Goal: Task Accomplishment & Management: Use online tool/utility

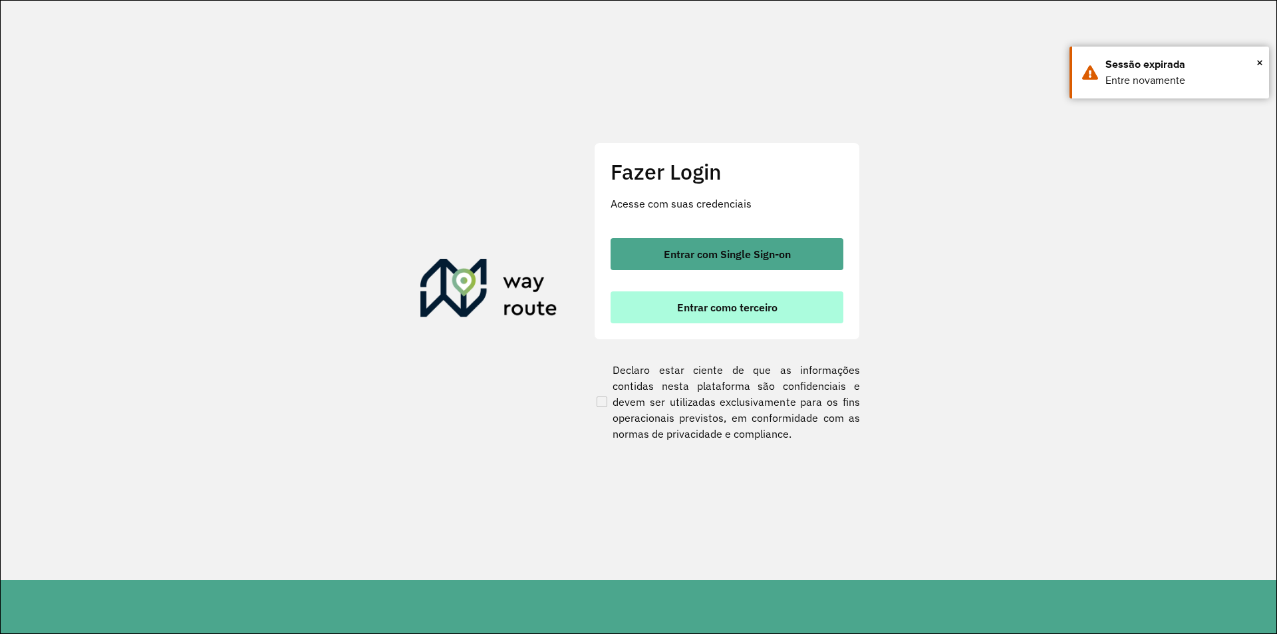
click at [758, 313] on span "Entrar como terceiro" at bounding box center [727, 307] width 100 height 11
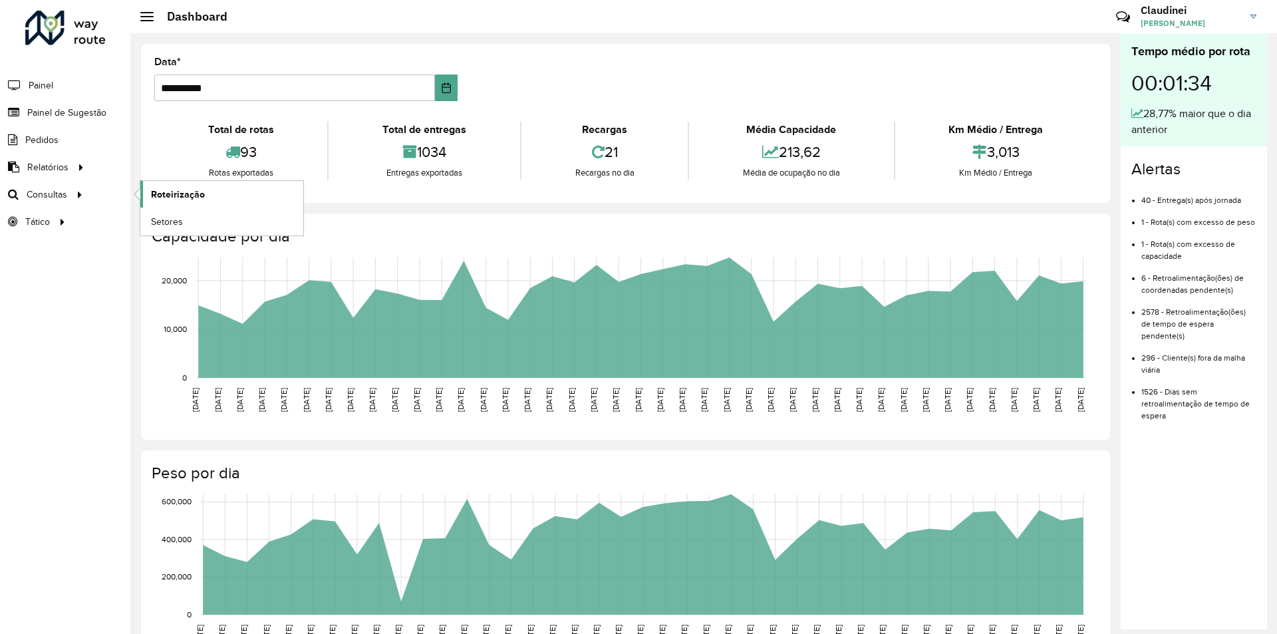
click at [176, 198] on span "Roteirização" at bounding box center [178, 195] width 54 height 14
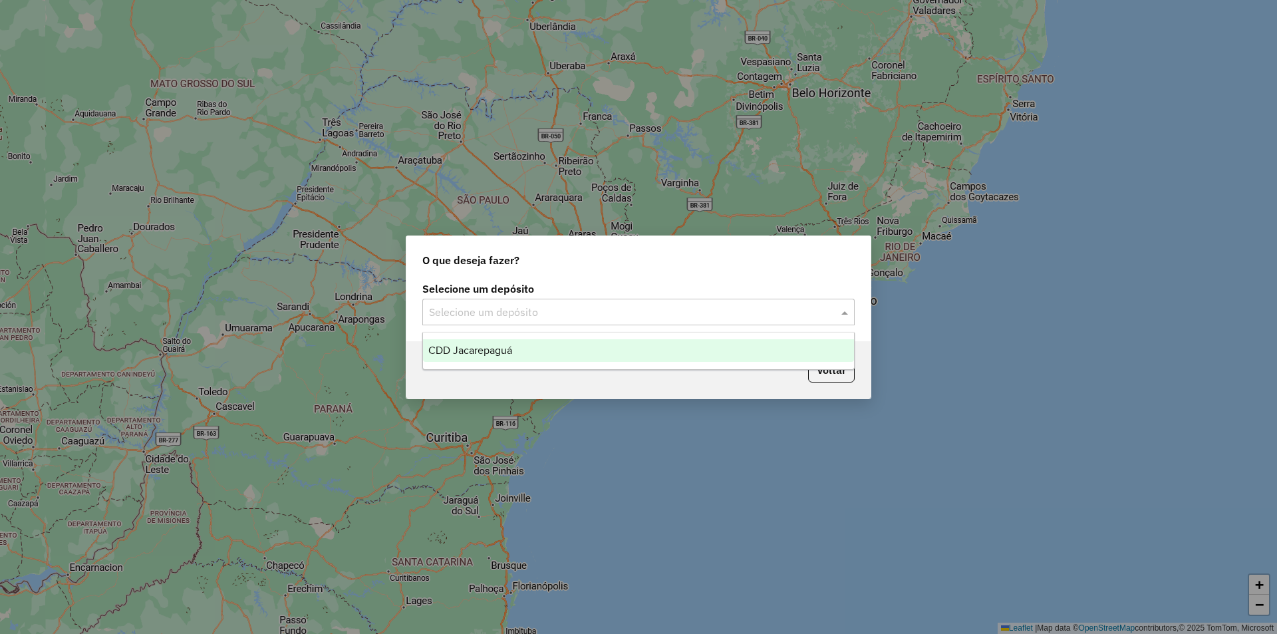
click at [849, 311] on span at bounding box center [846, 312] width 17 height 16
drag, startPoint x: 599, startPoint y: 355, endPoint x: 609, endPoint y: 360, distance: 10.7
click at [602, 357] on div "CDD Jacarepaguá" at bounding box center [638, 350] width 431 height 23
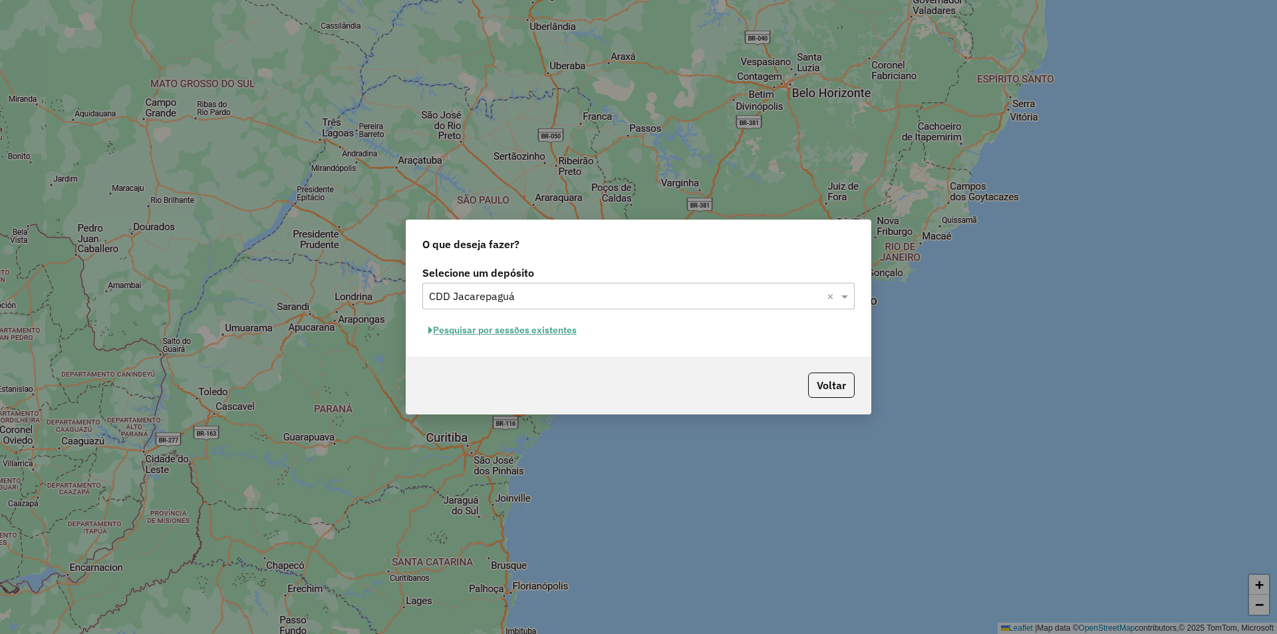
click at [542, 333] on button "Pesquisar por sessões existentes" at bounding box center [502, 330] width 160 height 21
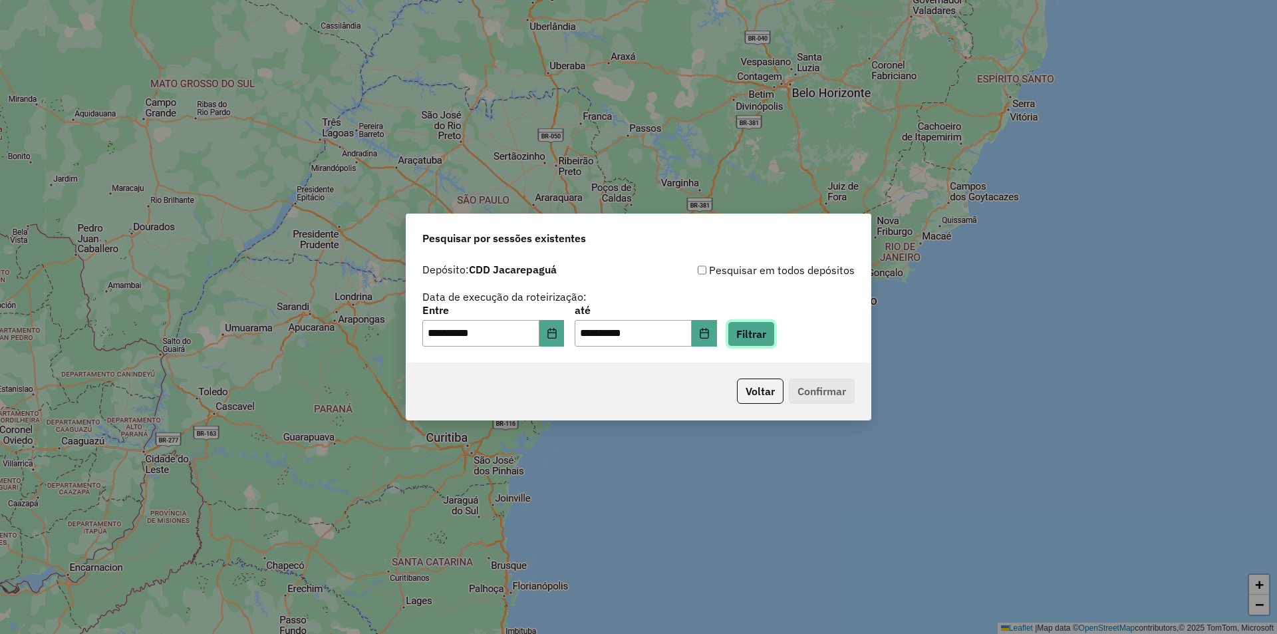
click at [772, 340] on button "Filtrar" at bounding box center [751, 333] width 47 height 25
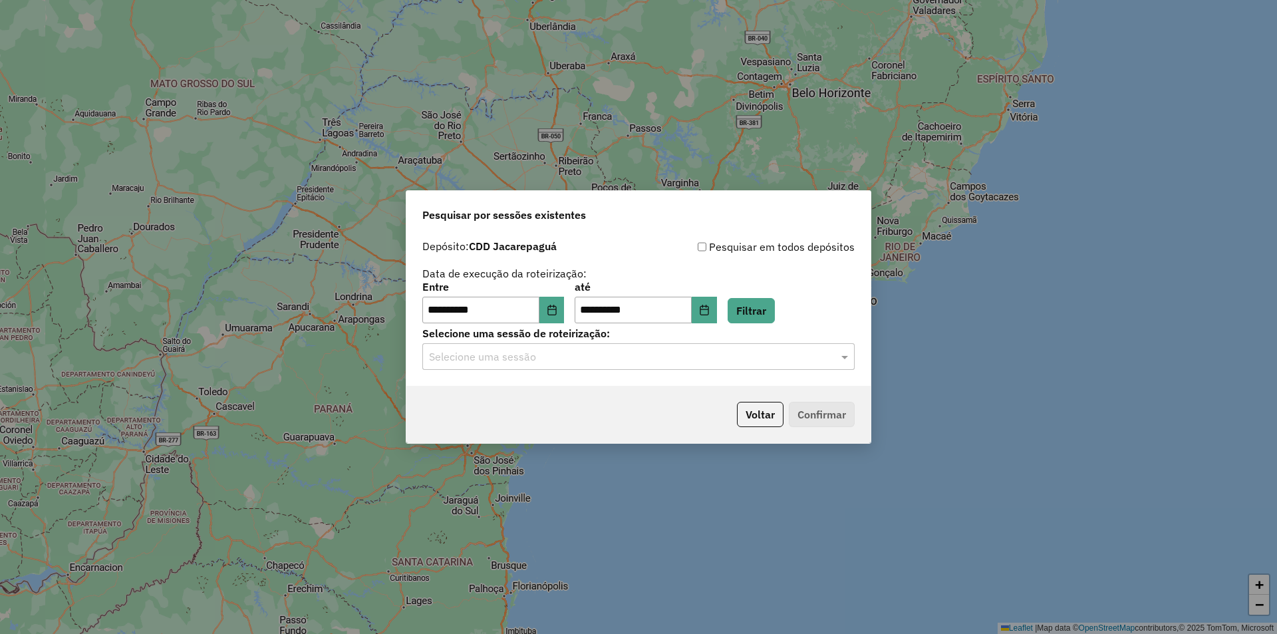
click at [638, 355] on input "text" at bounding box center [625, 357] width 392 height 16
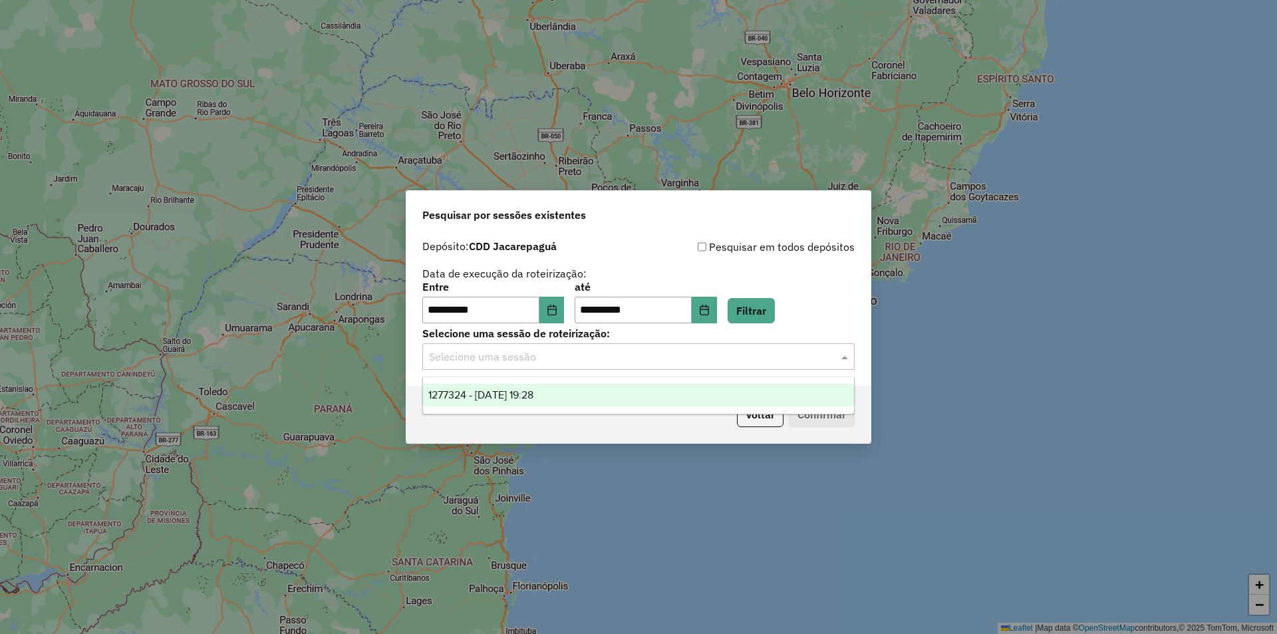
click at [581, 391] on div "1277324 - 17/09/2025 19:28" at bounding box center [638, 395] width 431 height 23
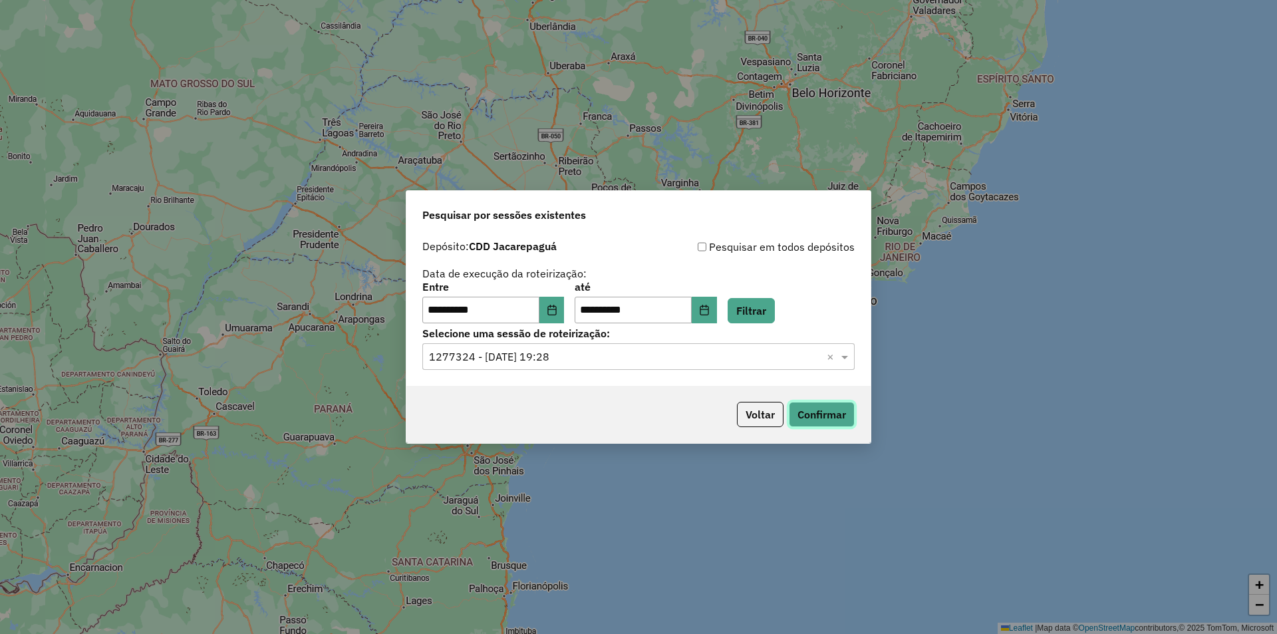
click at [832, 414] on button "Confirmar" at bounding box center [822, 414] width 66 height 25
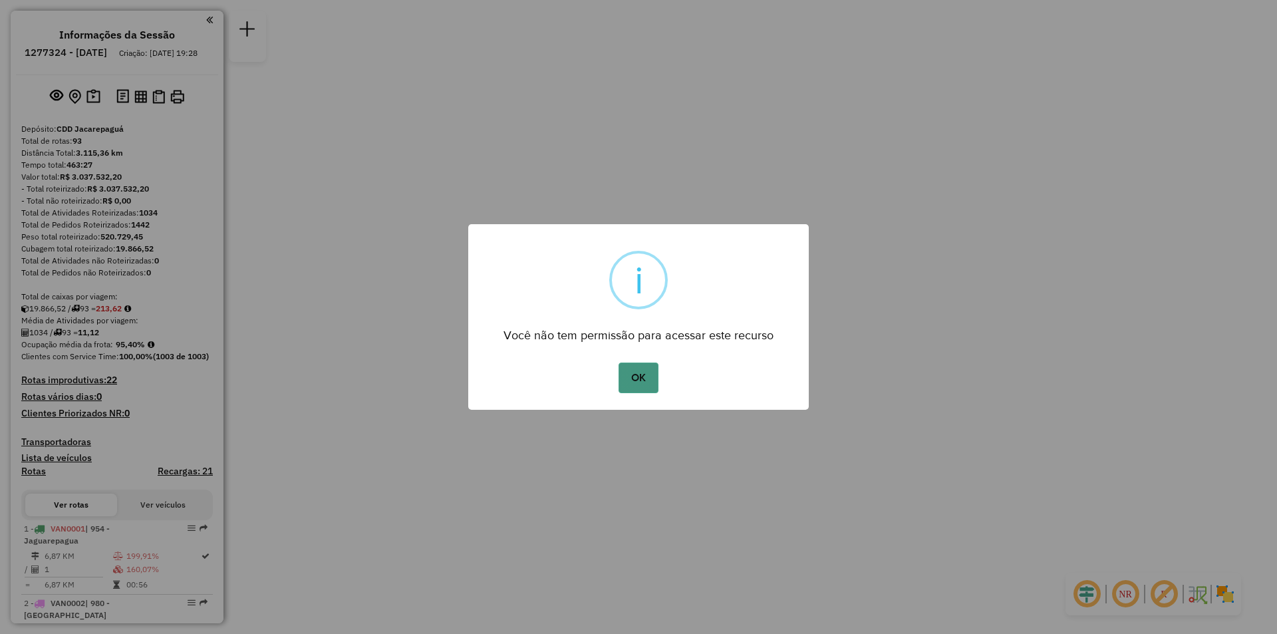
click at [651, 376] on button "OK" at bounding box center [638, 377] width 39 height 31
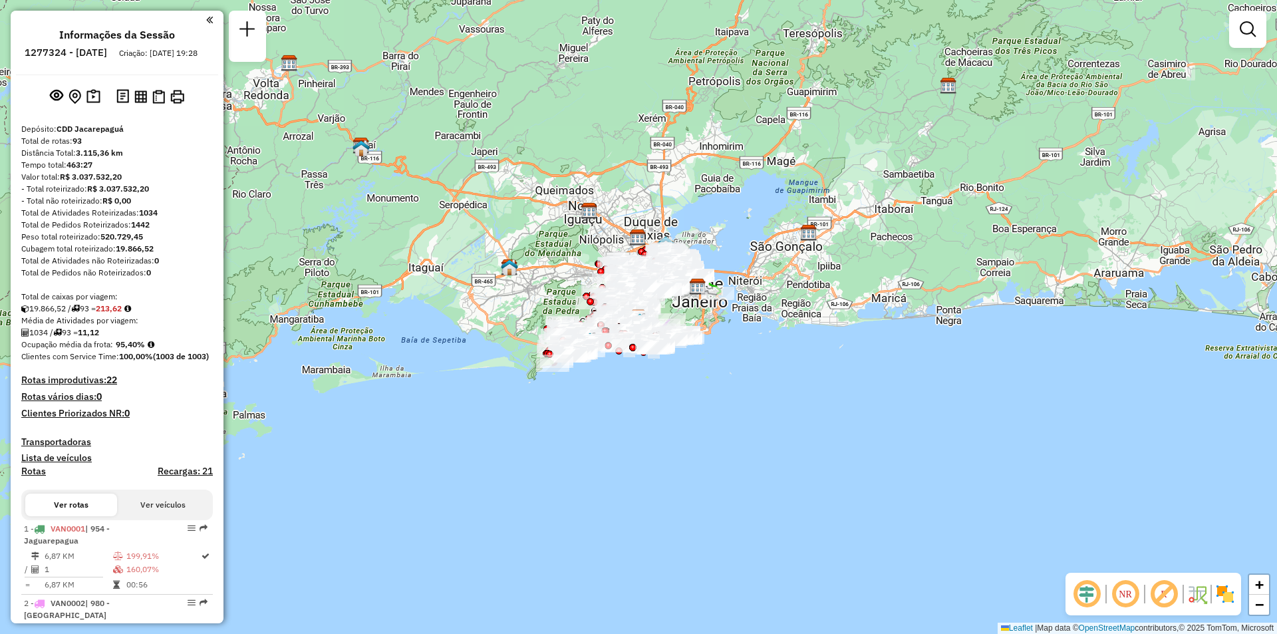
scroll to position [2924, 0]
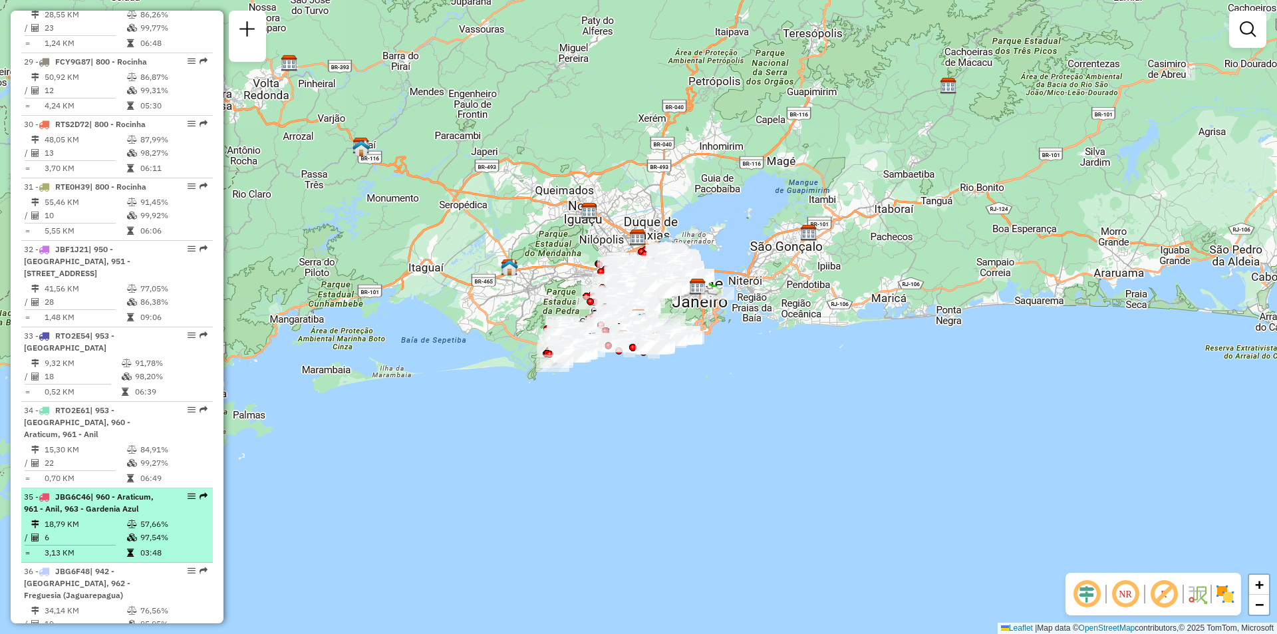
click at [200, 492] on em at bounding box center [204, 496] width 8 height 8
select select "**********"
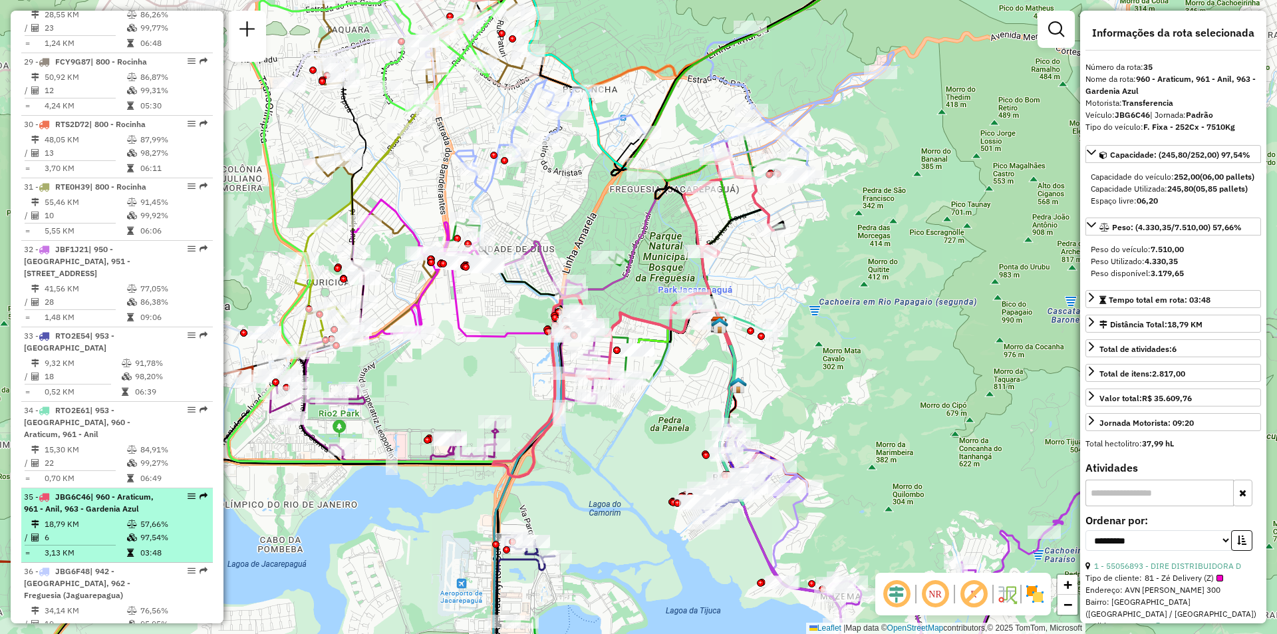
drag, startPoint x: 183, startPoint y: 316, endPoint x: 186, endPoint y: 338, distance: 22.1
click at [151, 517] on td "57,66%" at bounding box center [173, 523] width 67 height 13
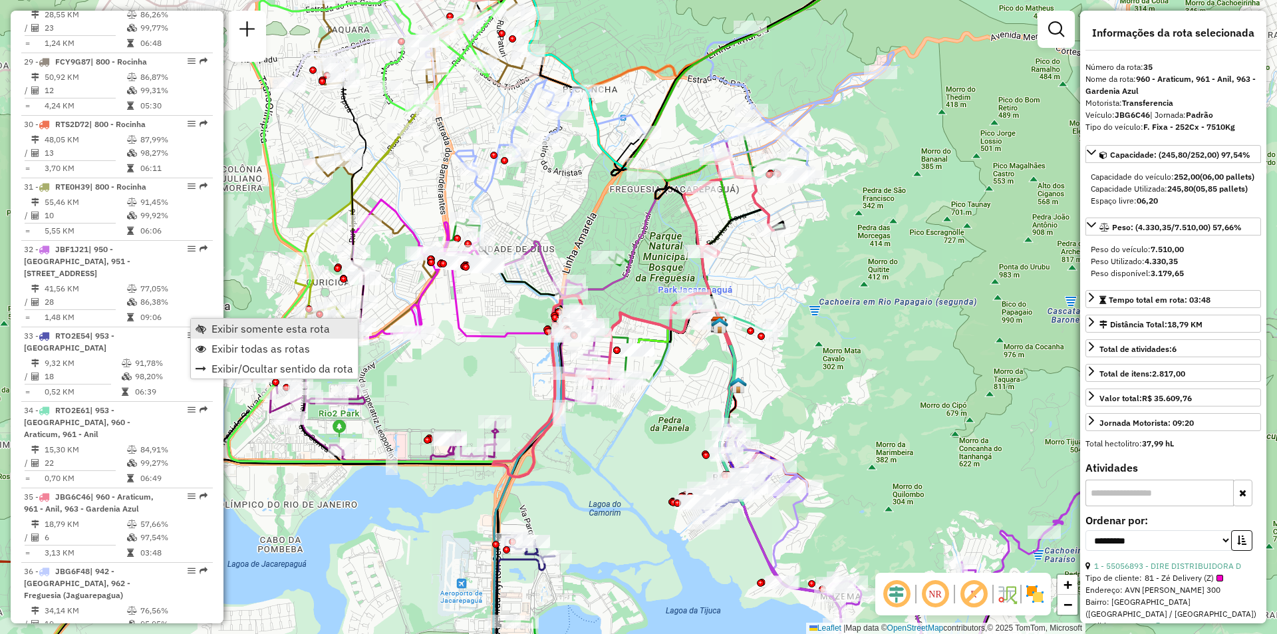
click at [231, 327] on span "Exibir somente esta rota" at bounding box center [270, 328] width 118 height 11
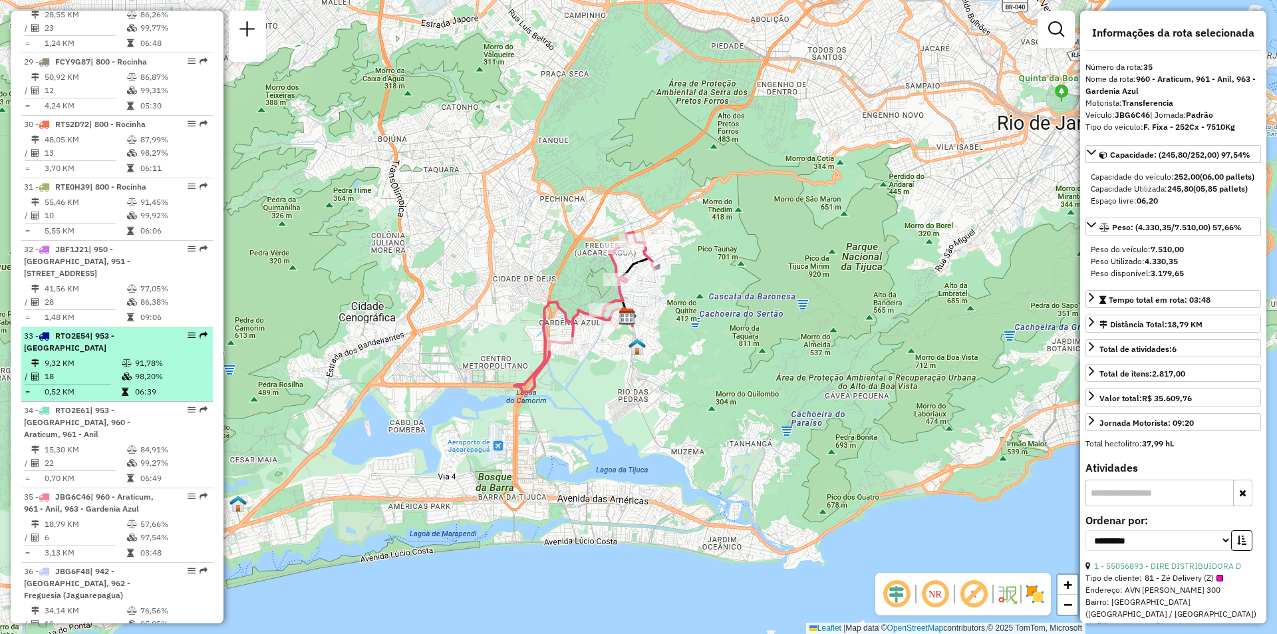
click at [200, 331] on em at bounding box center [204, 335] width 8 height 8
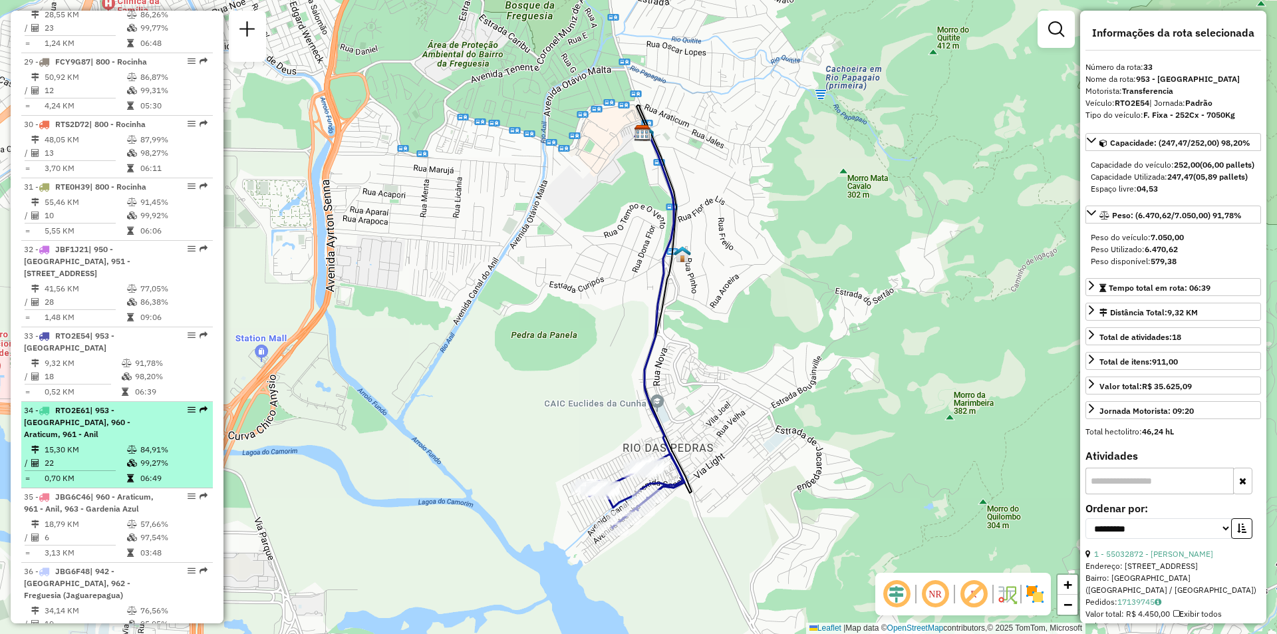
click at [203, 406] on em at bounding box center [204, 410] width 8 height 8
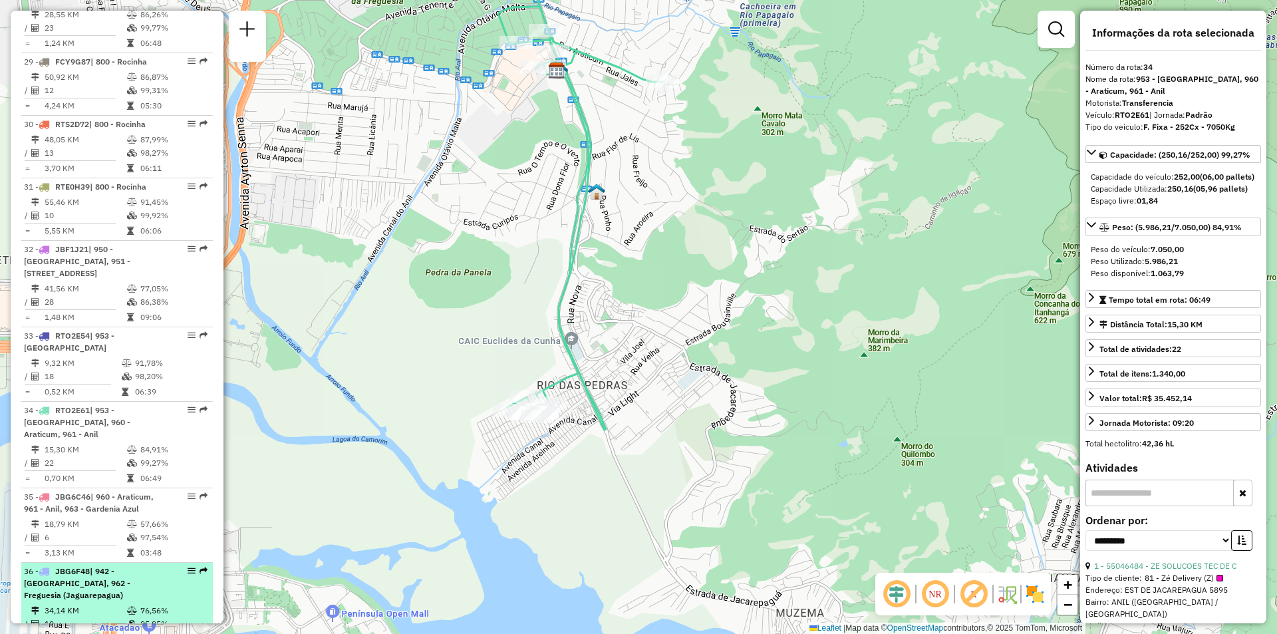
click at [200, 567] on em at bounding box center [204, 571] width 8 height 8
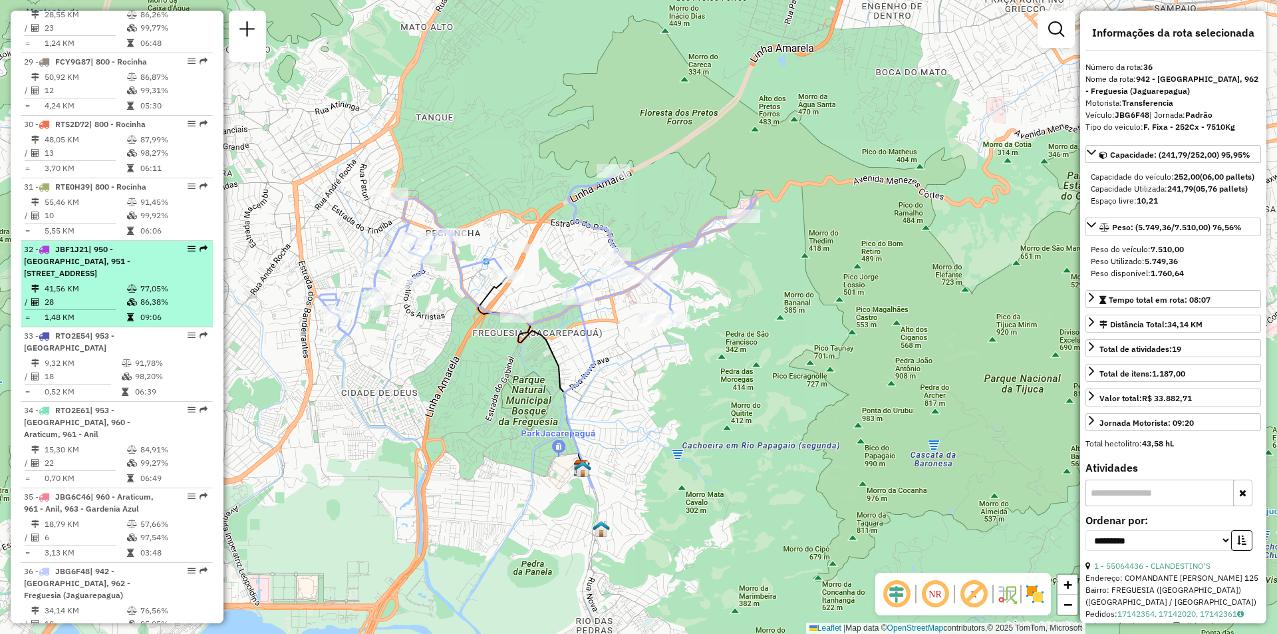
click at [203, 245] on em at bounding box center [204, 249] width 8 height 8
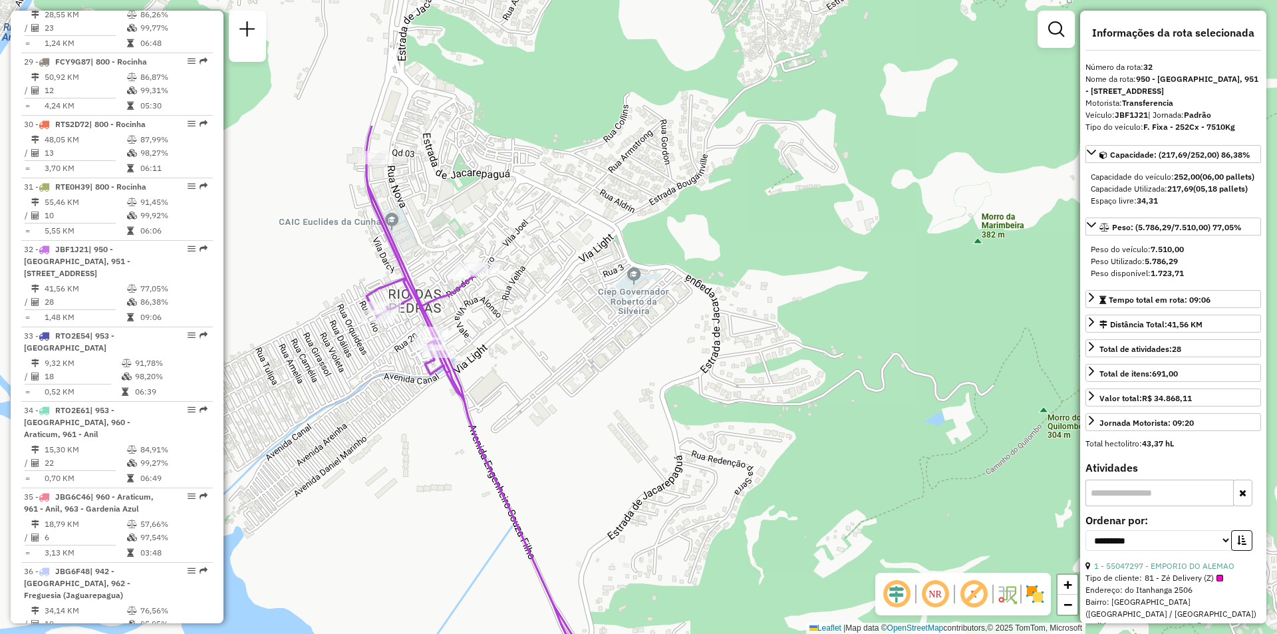
drag, startPoint x: 316, startPoint y: 166, endPoint x: 486, endPoint y: 354, distance: 254.3
click at [486, 354] on div "Janela de atendimento Grade de atendimento Capacidade Transportadoras Veículos …" at bounding box center [638, 317] width 1277 height 634
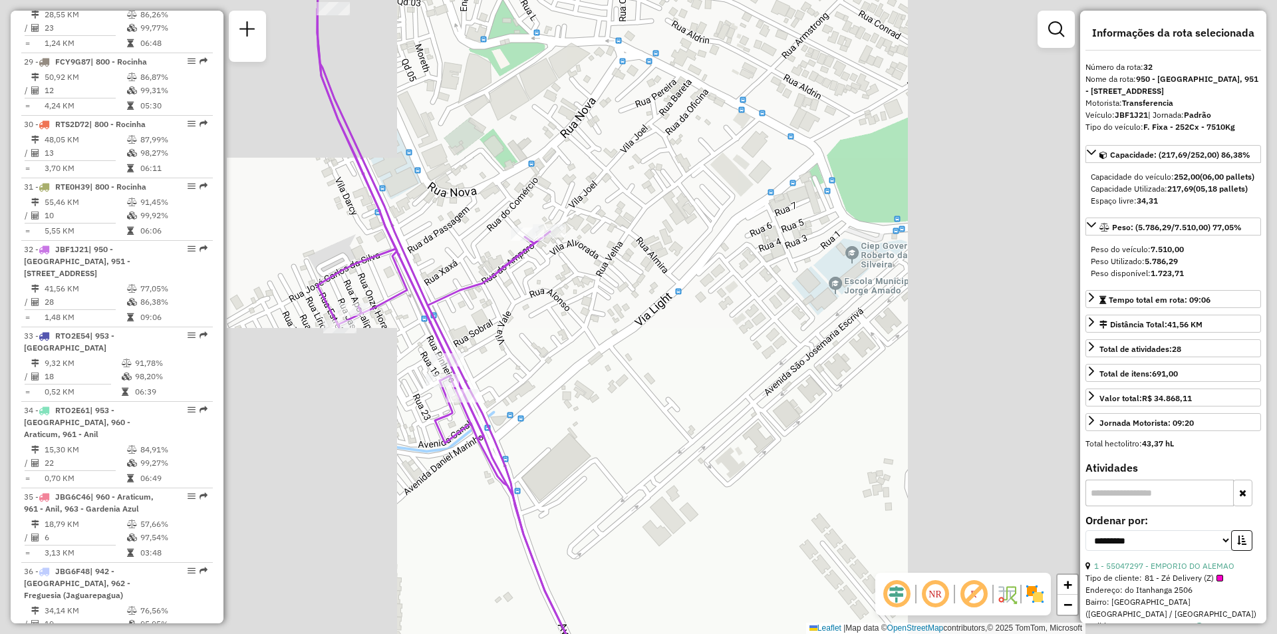
scroll to position [2414, 0]
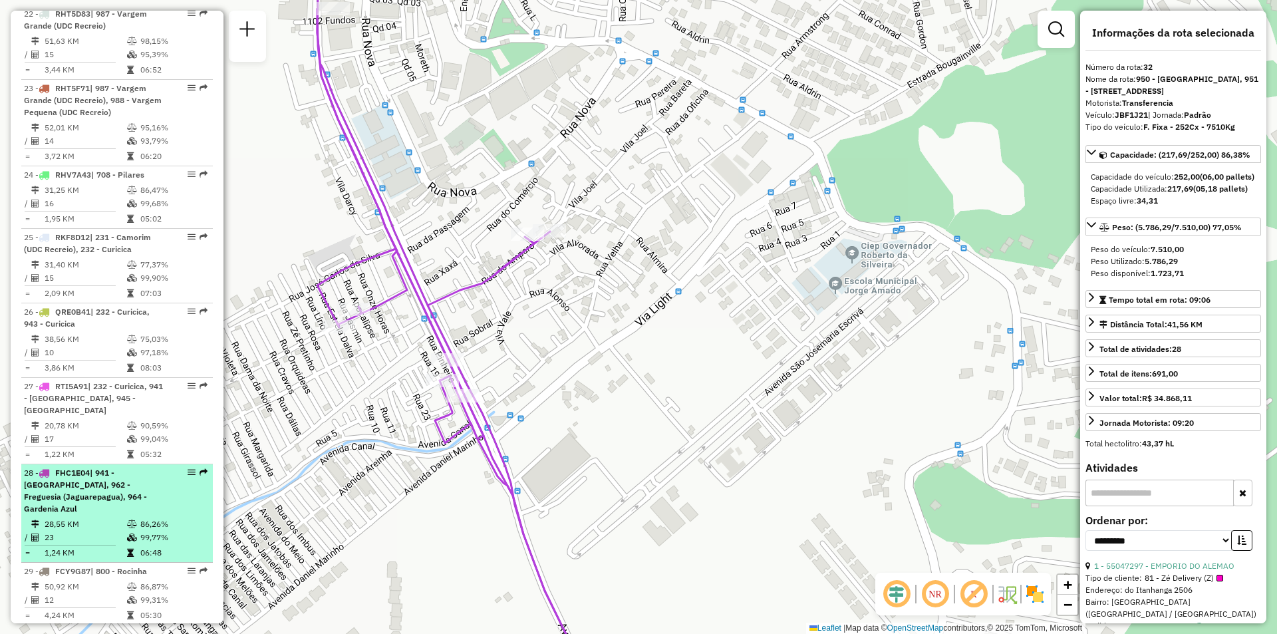
click at [198, 468] on div at bounding box center [188, 472] width 40 height 8
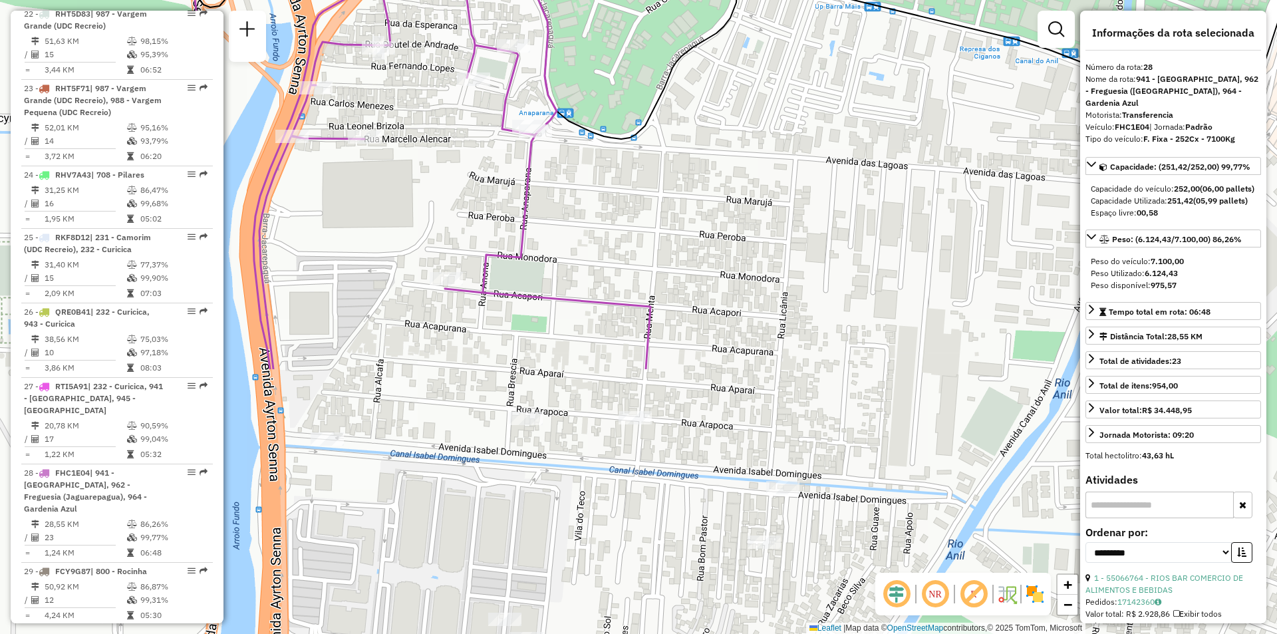
drag, startPoint x: 639, startPoint y: 478, endPoint x: 672, endPoint y: 148, distance: 332.2
click at [672, 148] on div "Janela de atendimento Grade de atendimento Capacidade Transportadoras Veículos …" at bounding box center [638, 317] width 1277 height 634
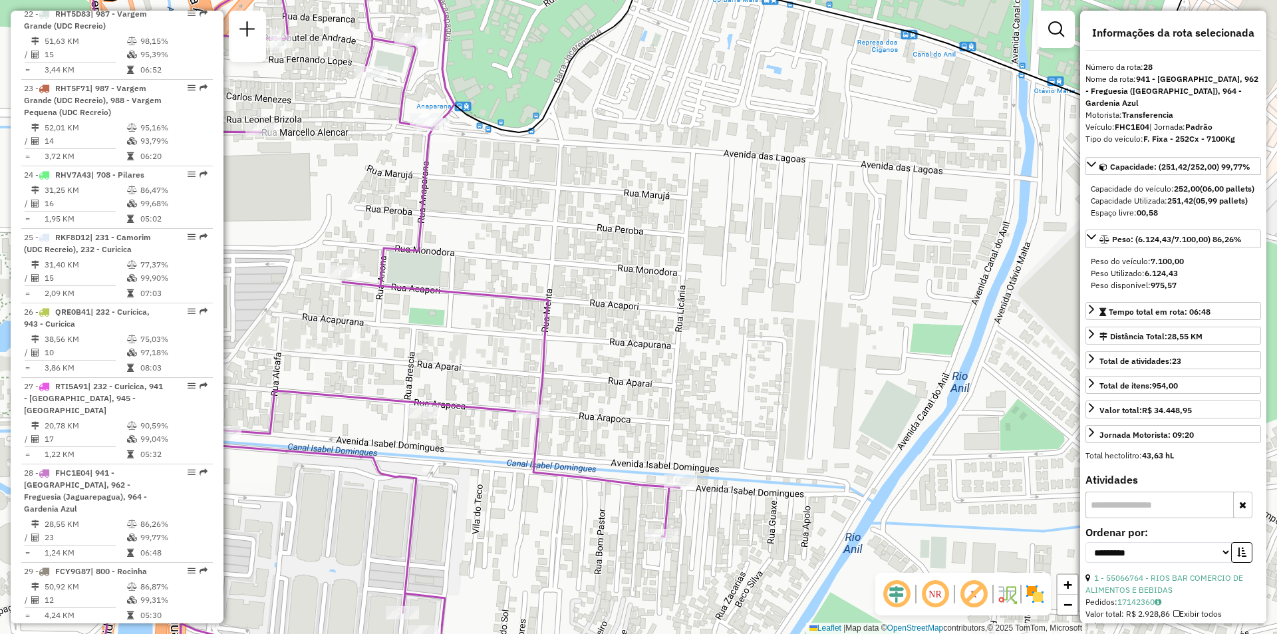
drag, startPoint x: 648, startPoint y: 444, endPoint x: 546, endPoint y: 438, distance: 102.6
click at [546, 438] on div "Janela de atendimento Grade de atendimento Capacidade Transportadoras Veículos …" at bounding box center [638, 317] width 1277 height 634
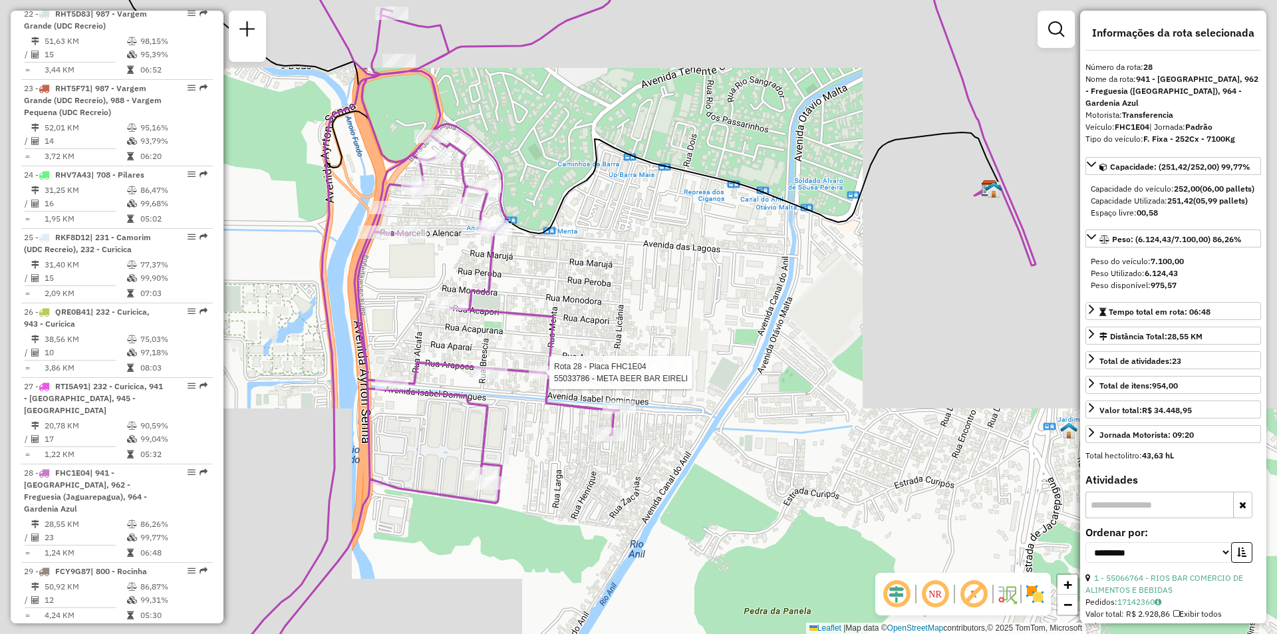
scroll to position [2775, 0]
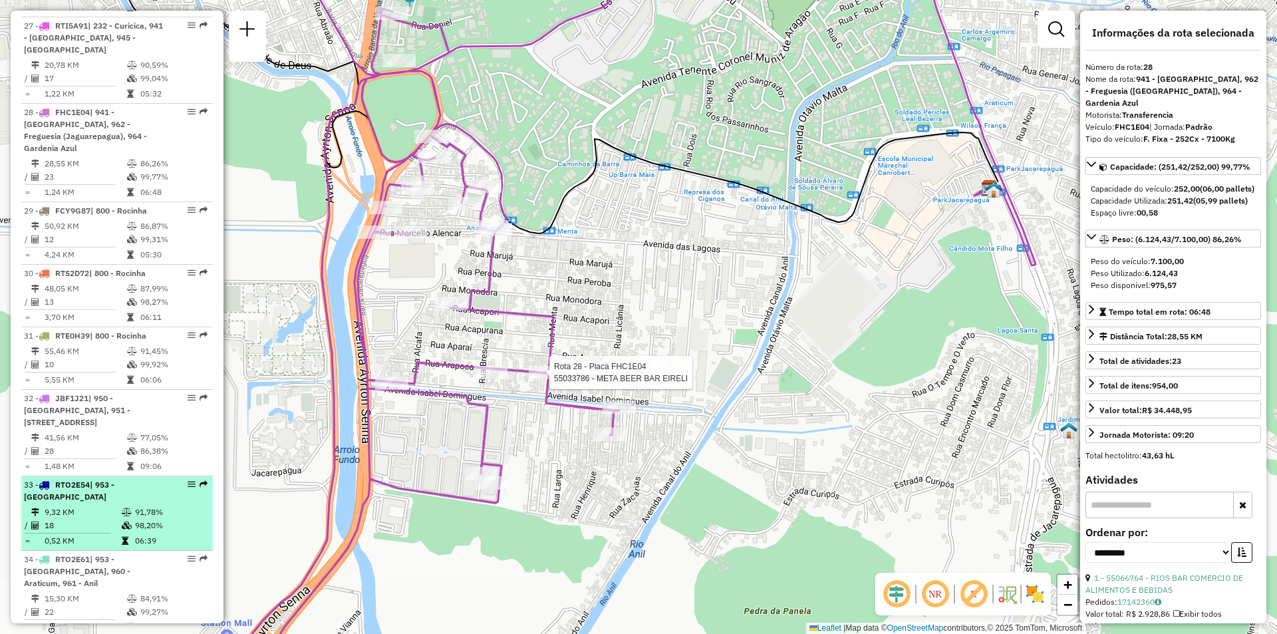
click at [203, 480] on em at bounding box center [204, 484] width 8 height 8
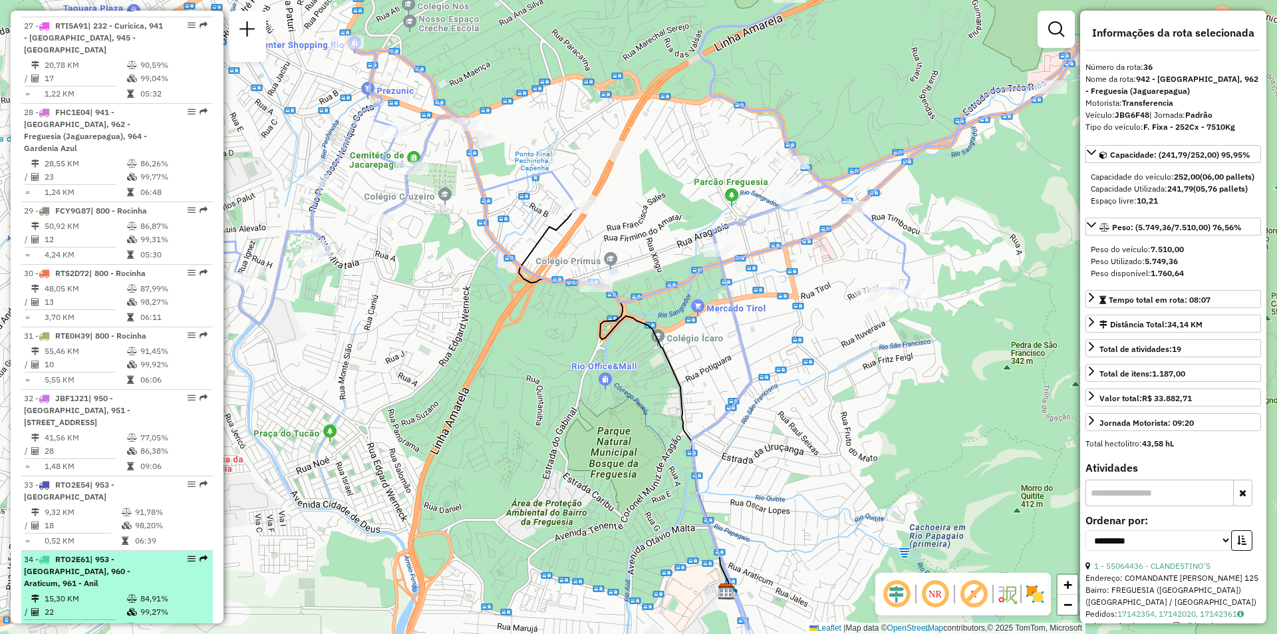
click at [200, 555] on em at bounding box center [204, 559] width 8 height 8
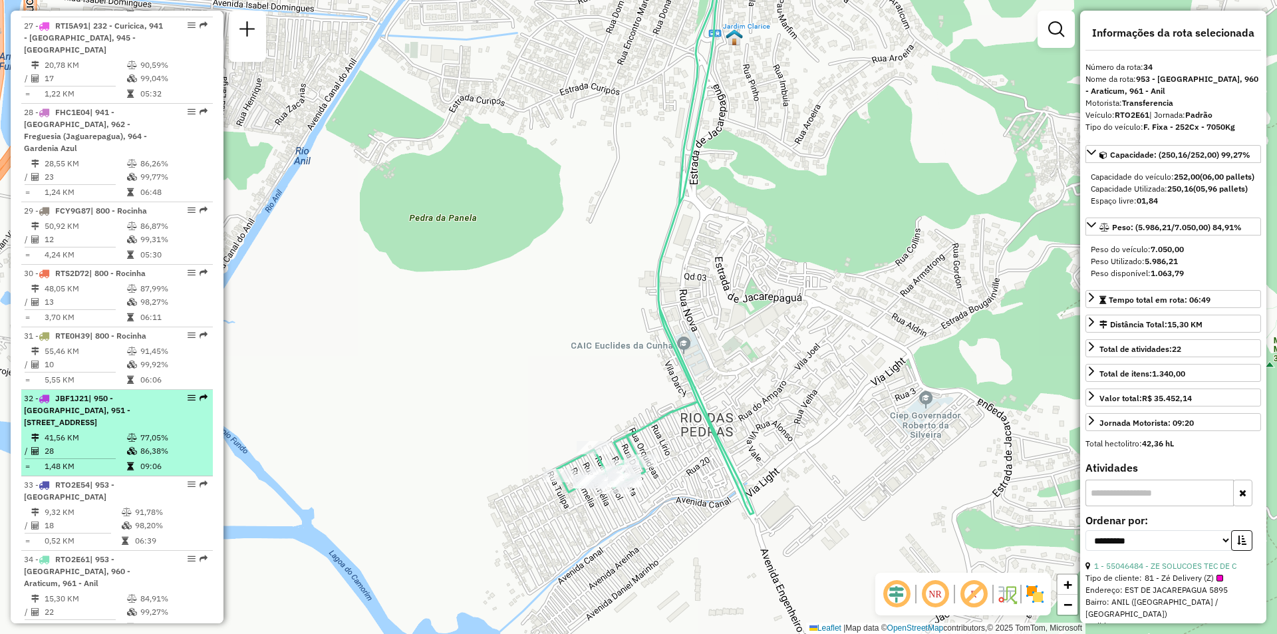
click at [201, 394] on em at bounding box center [204, 398] width 8 height 8
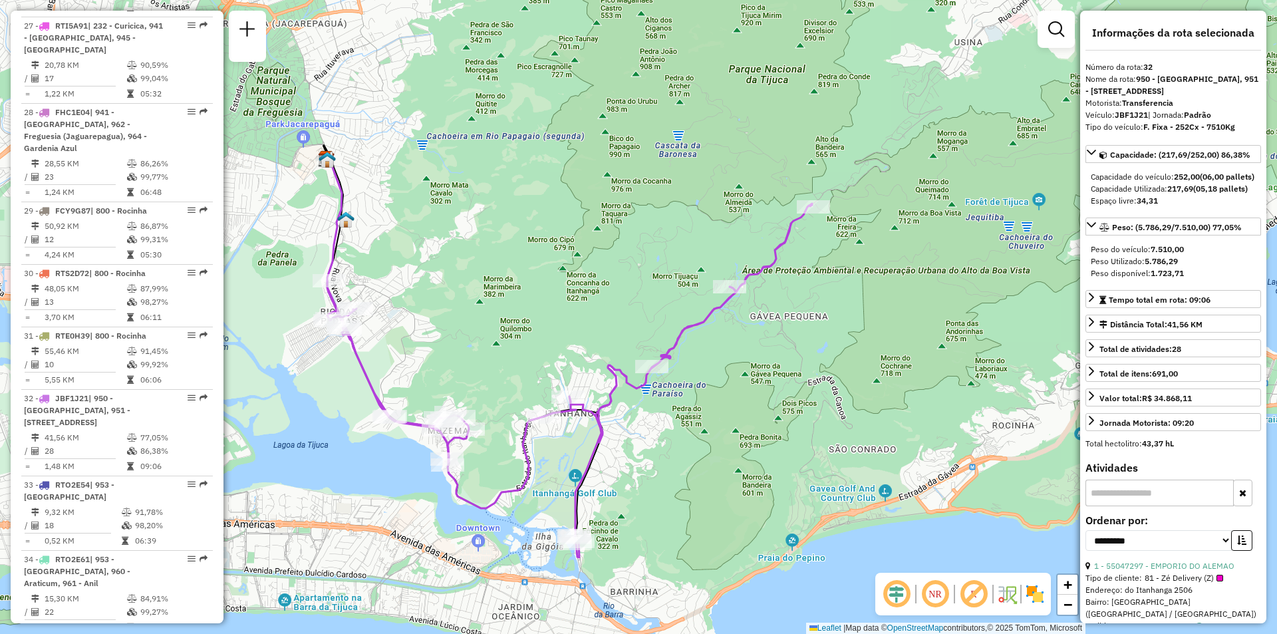
drag, startPoint x: 698, startPoint y: 446, endPoint x: 685, endPoint y: 411, distance: 37.1
click at [685, 411] on div "Janela de atendimento Grade de atendimento Capacidade Transportadoras Veículos …" at bounding box center [638, 317] width 1277 height 634
